Goal: Navigation & Orientation: Find specific page/section

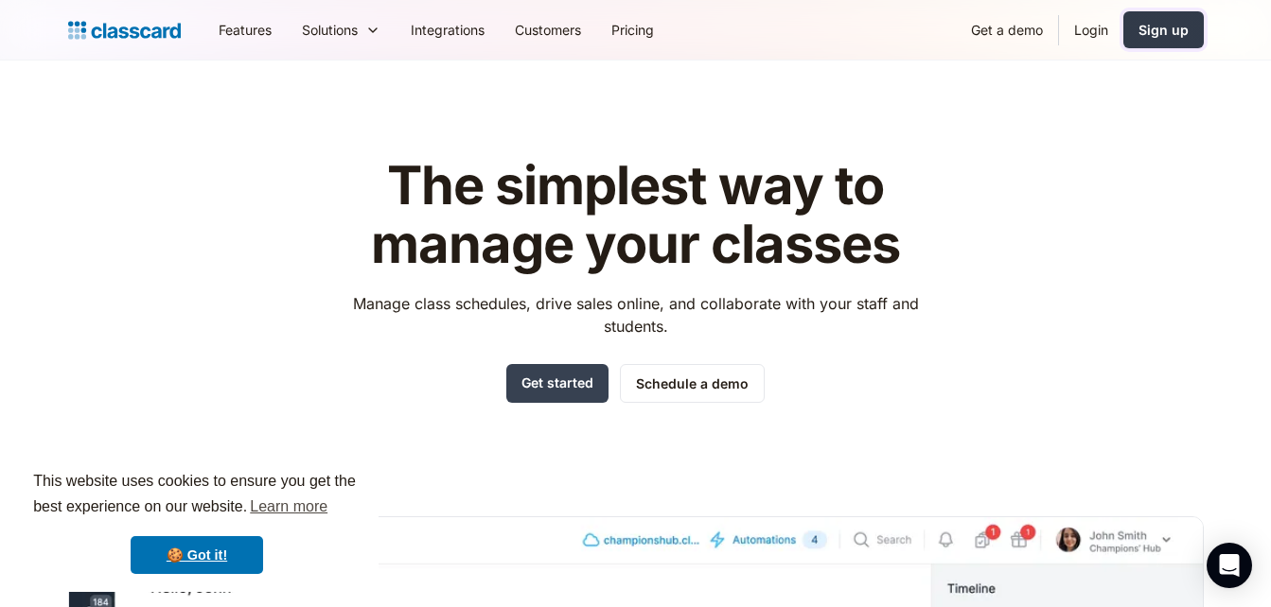
click at [1144, 32] on div "Sign up" at bounding box center [1163, 30] width 50 height 20
click at [1080, 16] on link "Login" at bounding box center [1091, 30] width 64 height 43
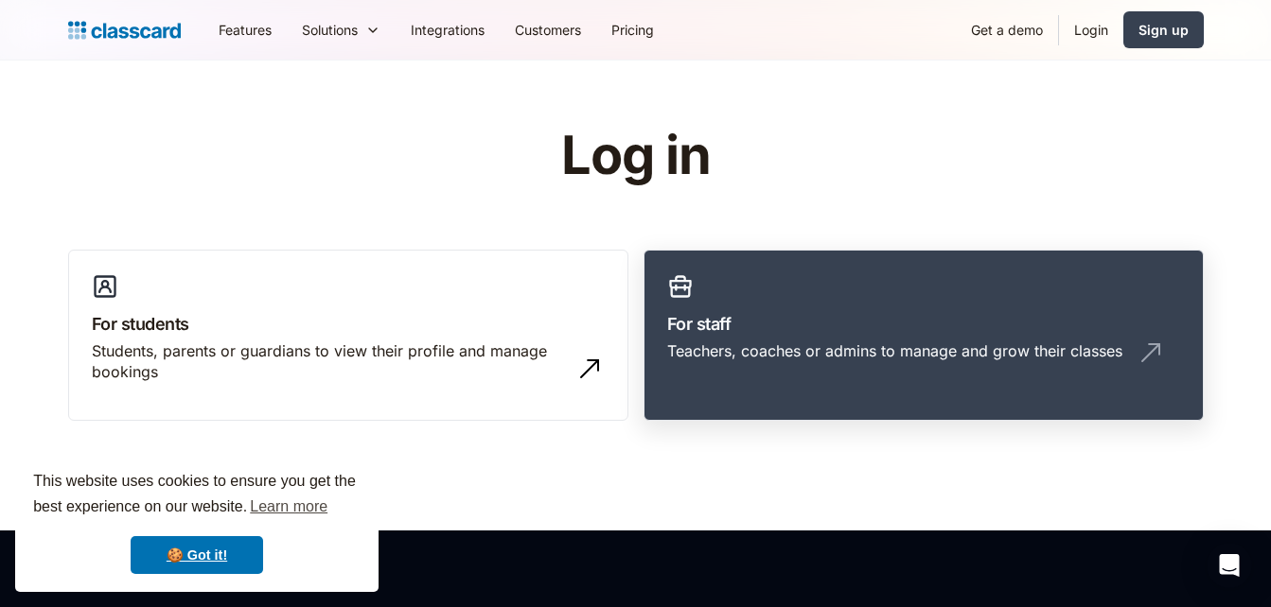
click at [741, 293] on link "For staff Teachers, coaches or admins to manage and grow their classes" at bounding box center [923, 336] width 560 height 172
